Goal: Information Seeking & Learning: Check status

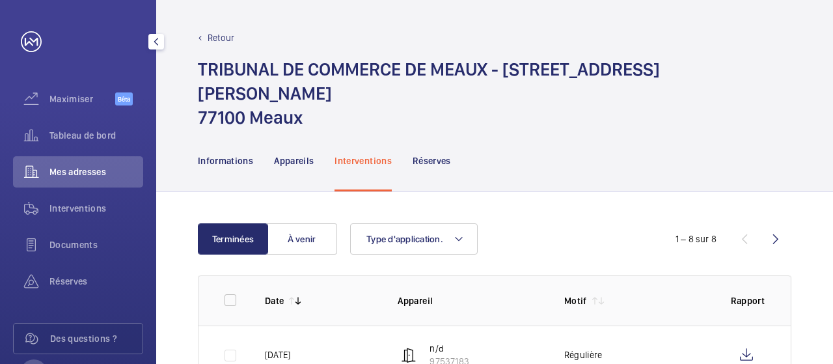
scroll to position [178, 0]
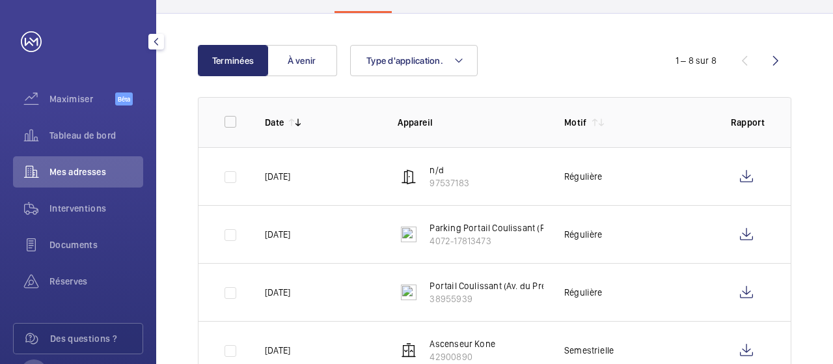
click at [92, 174] on font "Mes adresses" at bounding box center [77, 172] width 57 height 10
drag, startPoint x: 400, startPoint y: 51, endPoint x: 406, endPoint y: 45, distance: 9.2
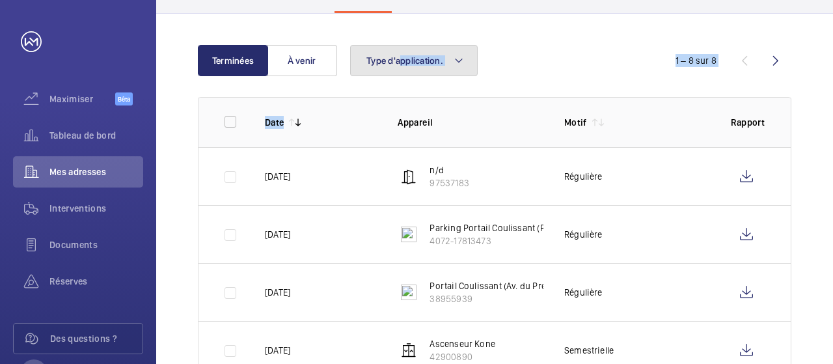
click at [436, 45] on button "Type d'application." at bounding box center [414, 60] width 128 height 31
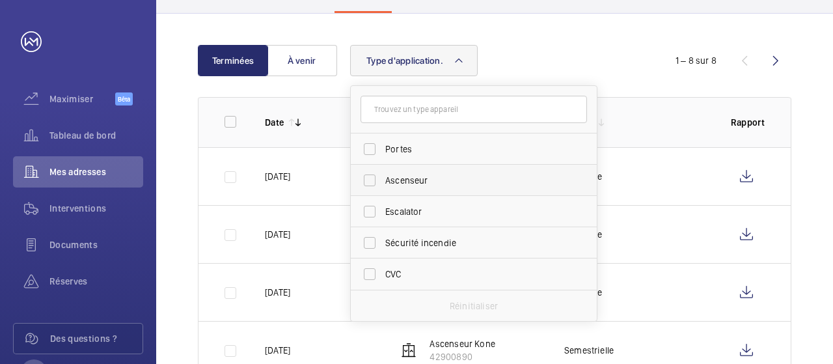
click at [409, 174] on span "Ascenseur" at bounding box center [474, 180] width 179 height 13
click at [383, 167] on input "Ascenseur" at bounding box center [370, 180] width 26 height 26
checkbox input "true"
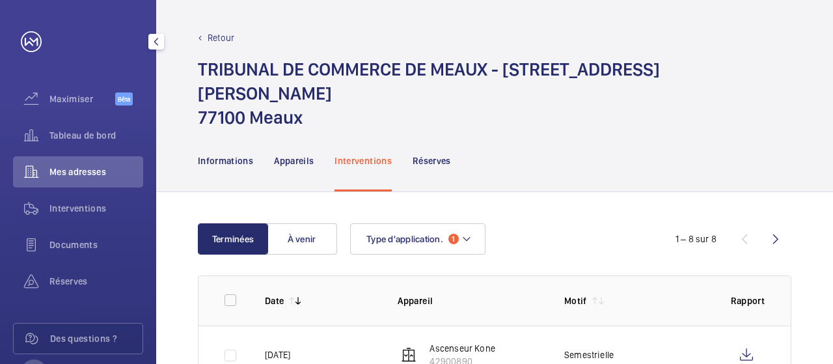
click at [75, 170] on font "Mes adresses" at bounding box center [77, 172] width 57 height 10
click at [203, 38] on div "Retour" at bounding box center [495, 37] width 594 height 13
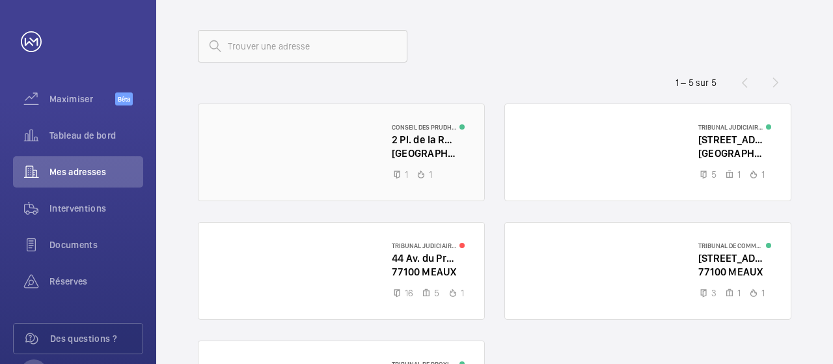
scroll to position [195, 0]
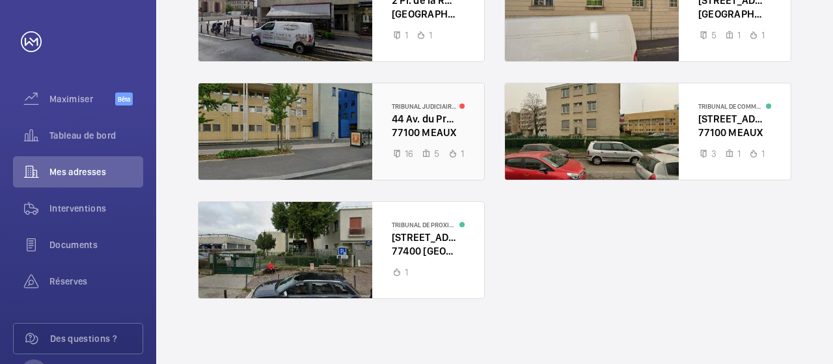
click at [432, 124] on div at bounding box center [342, 131] width 286 height 96
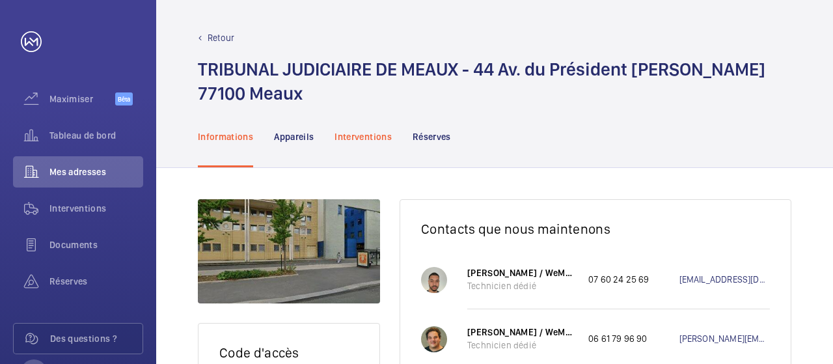
click at [370, 141] on font "Interventions" at bounding box center [363, 136] width 57 height 10
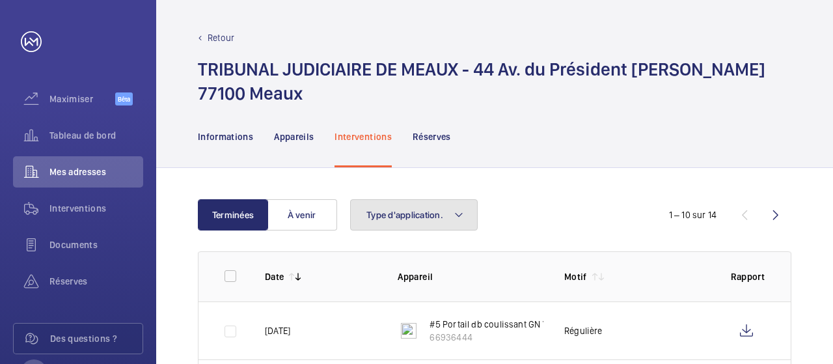
click at [417, 214] on font "Type d'application." at bounding box center [404, 215] width 77 height 10
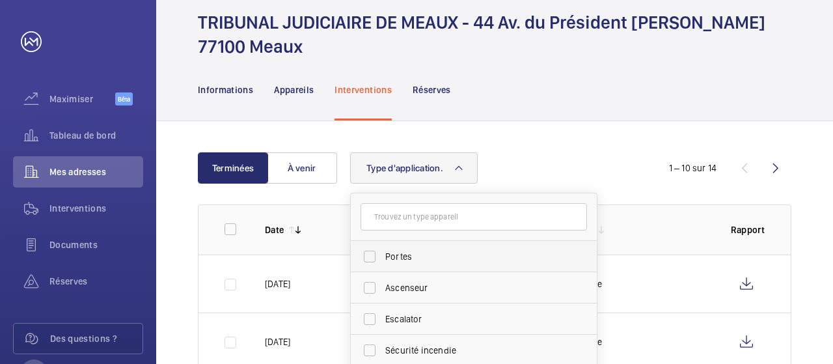
scroll to position [65, 0]
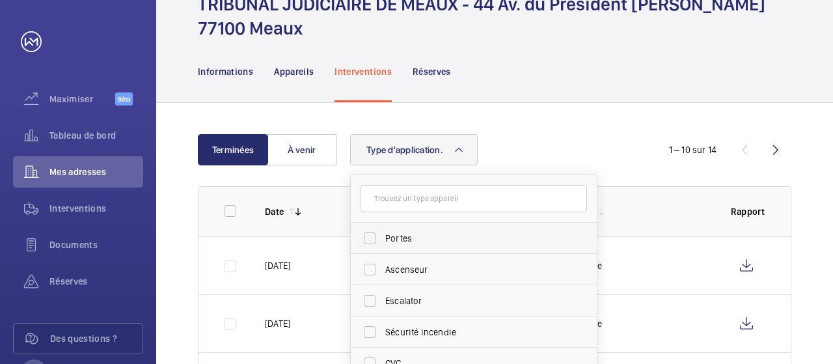
click at [402, 235] on span "Portes" at bounding box center [474, 238] width 179 height 13
click at [383, 235] on input "Portes" at bounding box center [370, 238] width 26 height 26
checkbox input "true"
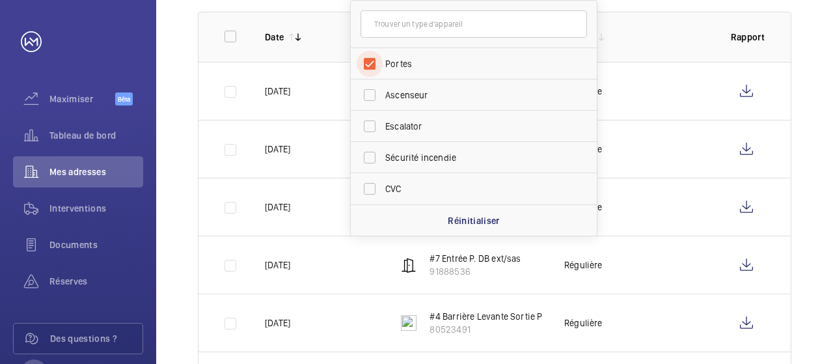
scroll to position [260, 0]
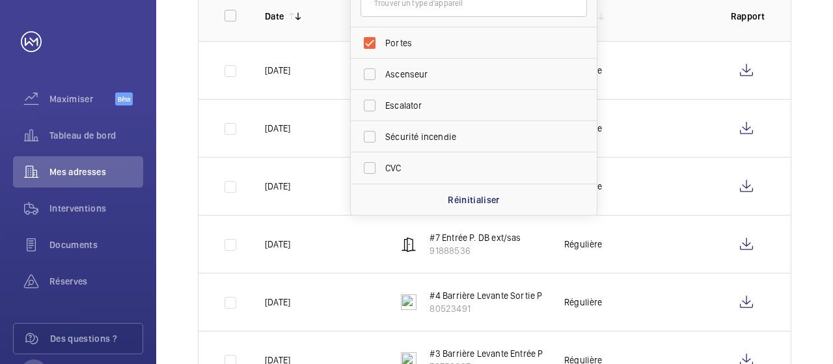
click at [181, 183] on div "Terminées À venir Type d'application. 1 Portes Ascenseur Escalator Sécurité inc…" at bounding box center [494, 280] width 677 height 745
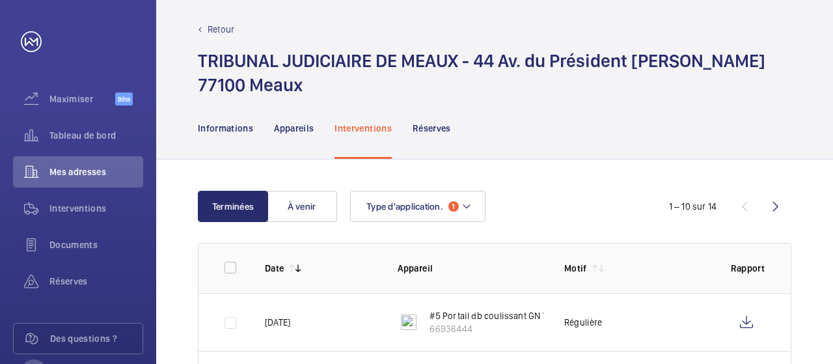
scroll to position [0, 0]
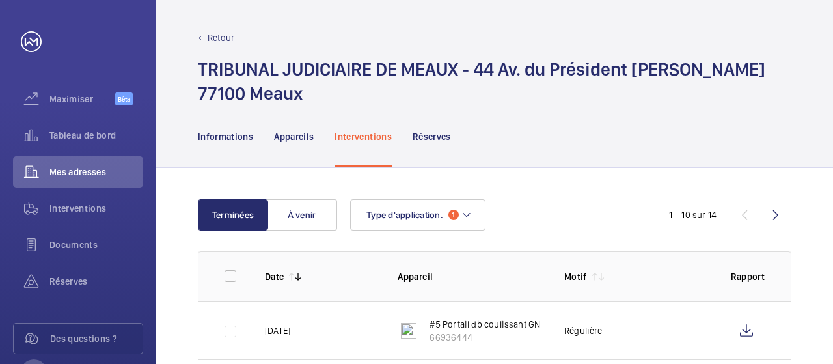
click at [780, 216] on wm-front-icon-button at bounding box center [775, 214] width 31 height 31
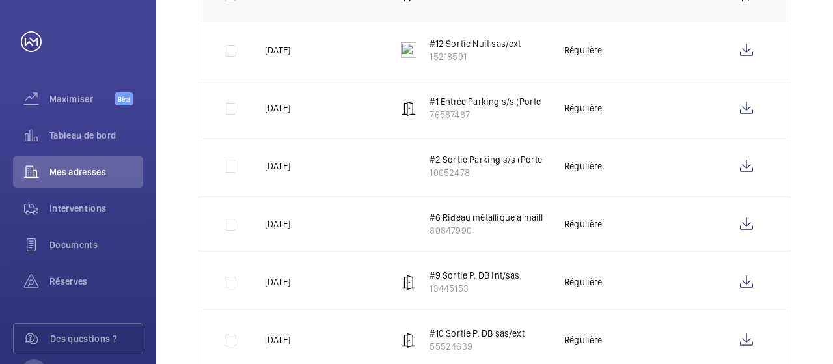
scroll to position [85, 0]
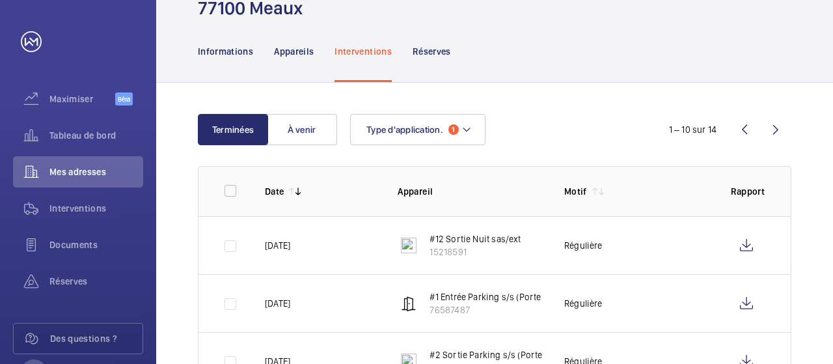
click at [746, 127] on wm-front-icon-button at bounding box center [744, 129] width 31 height 31
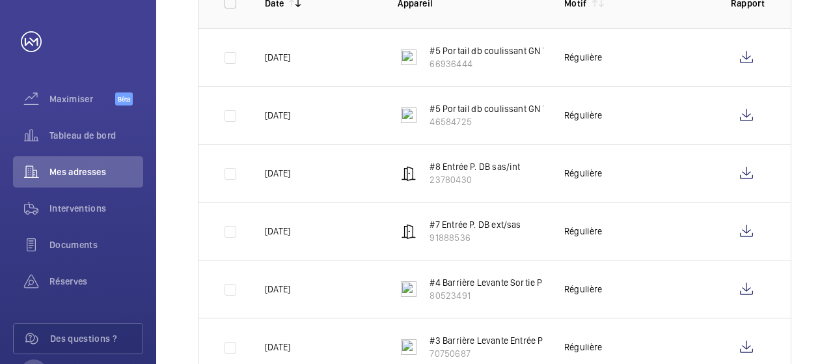
scroll to position [90, 0]
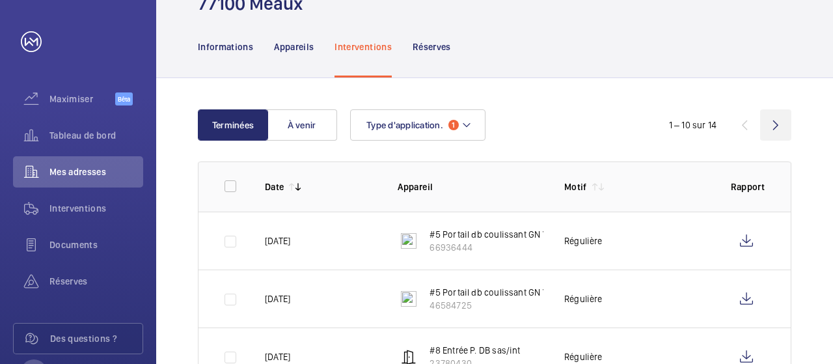
click at [775, 119] on wm-front-icon-button at bounding box center [775, 124] width 31 height 31
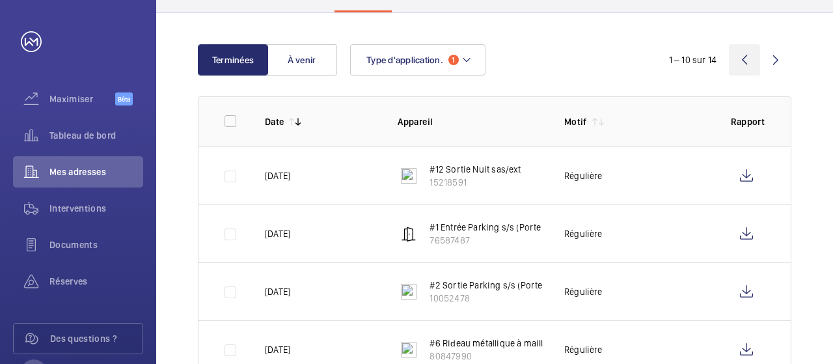
click at [747, 64] on wm-front-icon-button at bounding box center [744, 59] width 31 height 31
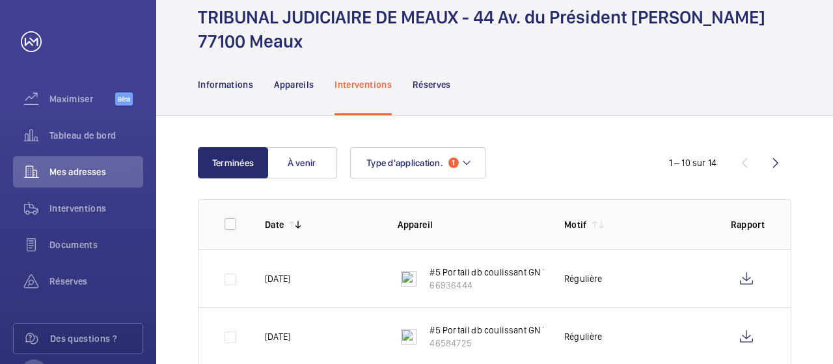
scroll to position [25, 0]
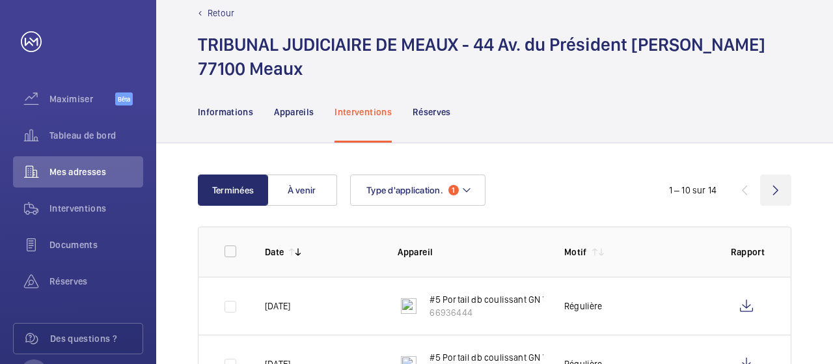
click at [775, 186] on wm-front-icon-button at bounding box center [775, 189] width 31 height 31
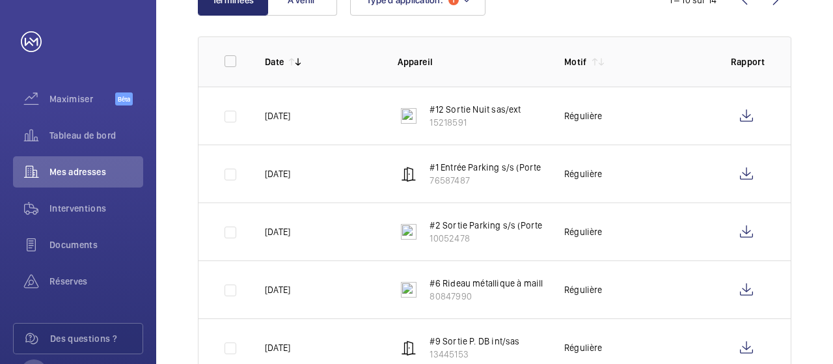
scroll to position [155, 0]
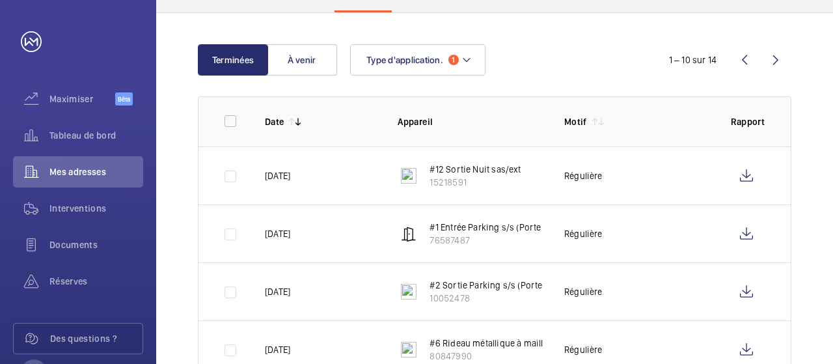
click at [746, 62] on wm-front-icon-button at bounding box center [744, 59] width 31 height 31
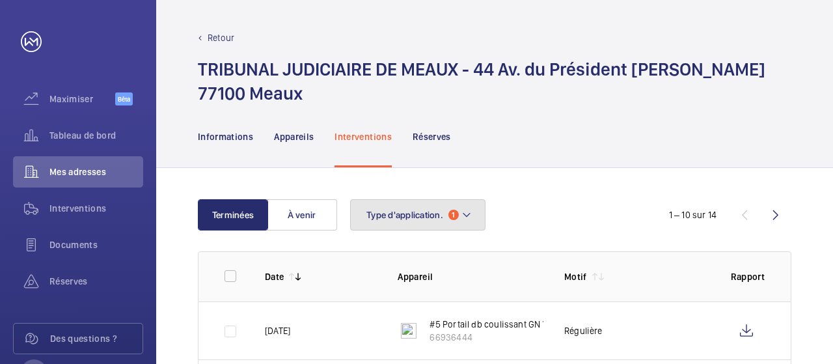
click at [464, 210] on mat-icon at bounding box center [466, 215] width 10 height 16
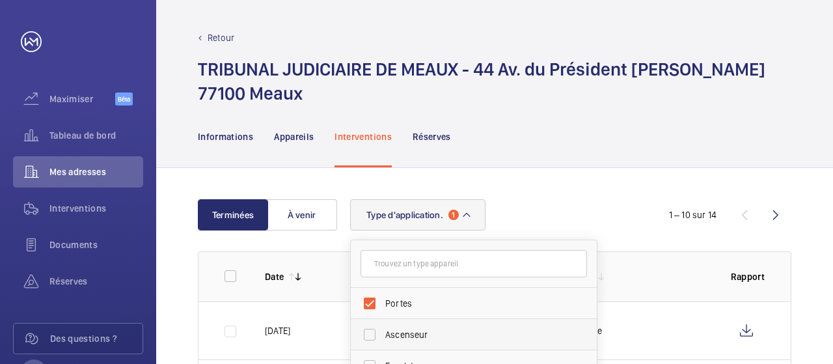
click at [370, 339] on label "Ascenseur" at bounding box center [464, 334] width 226 height 31
click at [370, 339] on input "Ascenseur" at bounding box center [370, 335] width 26 height 26
checkbox input "true"
click at [369, 303] on label "Portes" at bounding box center [464, 303] width 226 height 31
click at [369, 303] on input "Portes" at bounding box center [370, 303] width 26 height 26
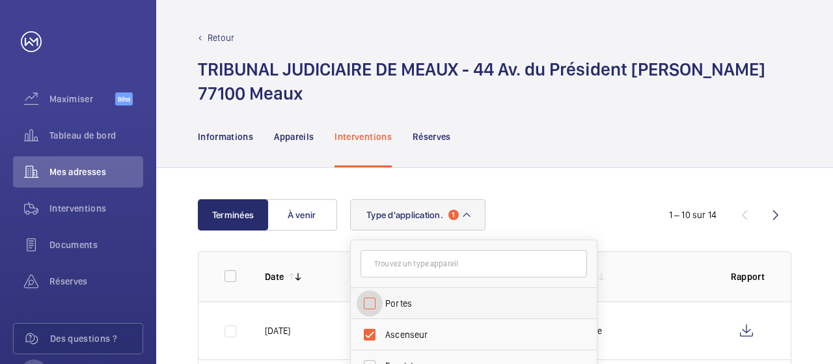
checkbox input "false"
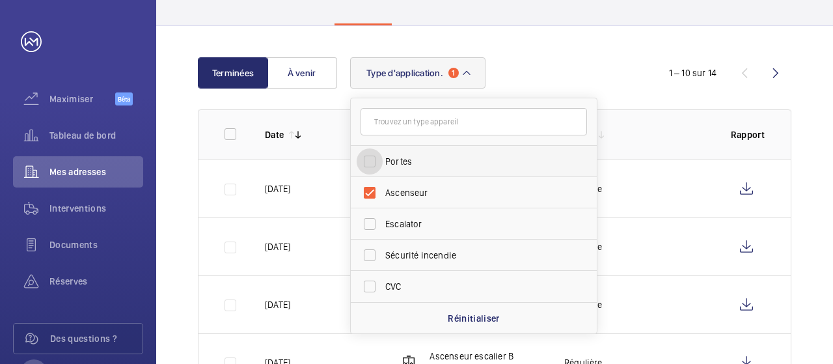
scroll to position [260, 0]
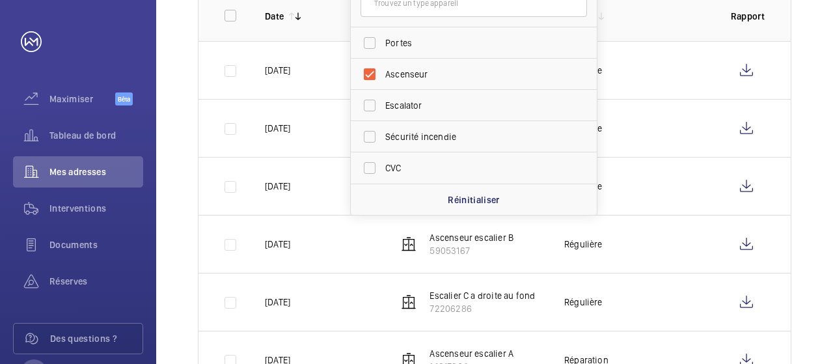
click at [194, 122] on div "Terminées À venir Type d'application. 1 Portes Ascenseur Escalator Sécurité inc…" at bounding box center [494, 280] width 677 height 745
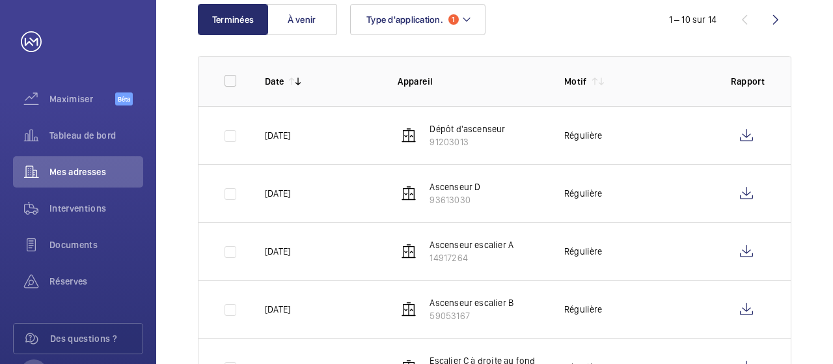
scroll to position [0, 0]
